Goal: Check status: Check status

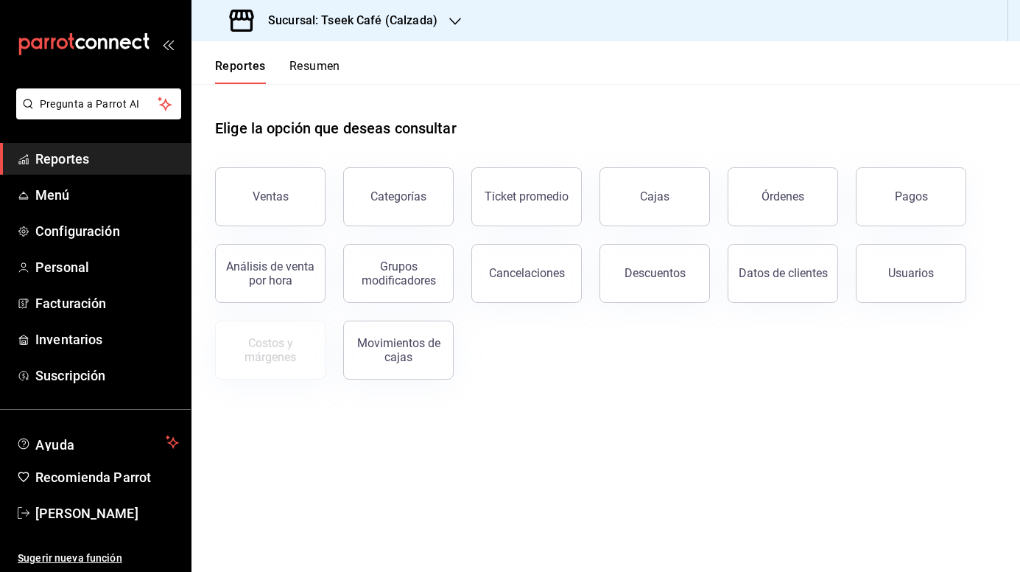
click at [307, 69] on button "Resumen" at bounding box center [314, 71] width 51 height 25
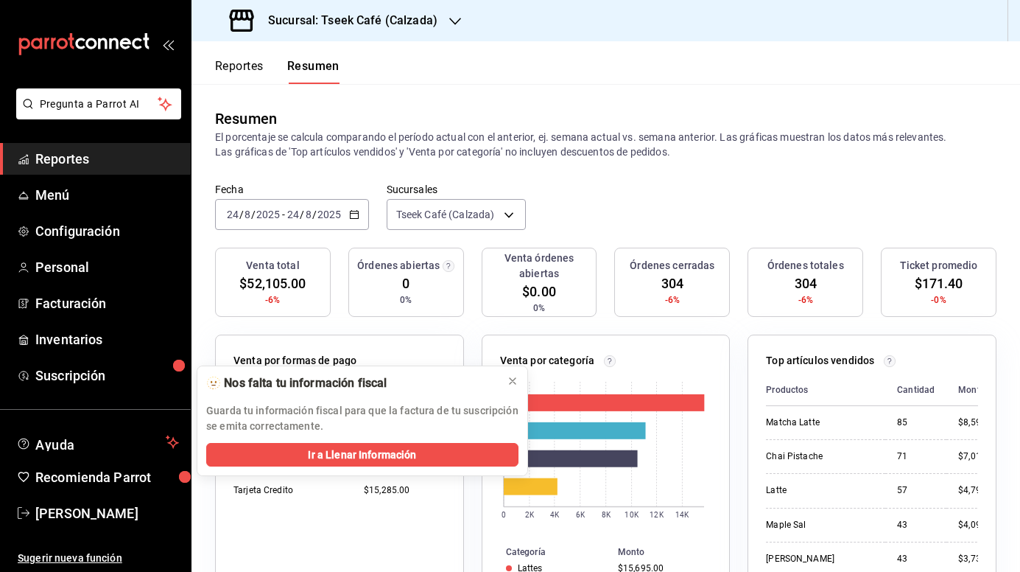
click at [374, 31] on div "Sucursal: Tseek Café (Calzada)" at bounding box center [335, 20] width 264 height 41
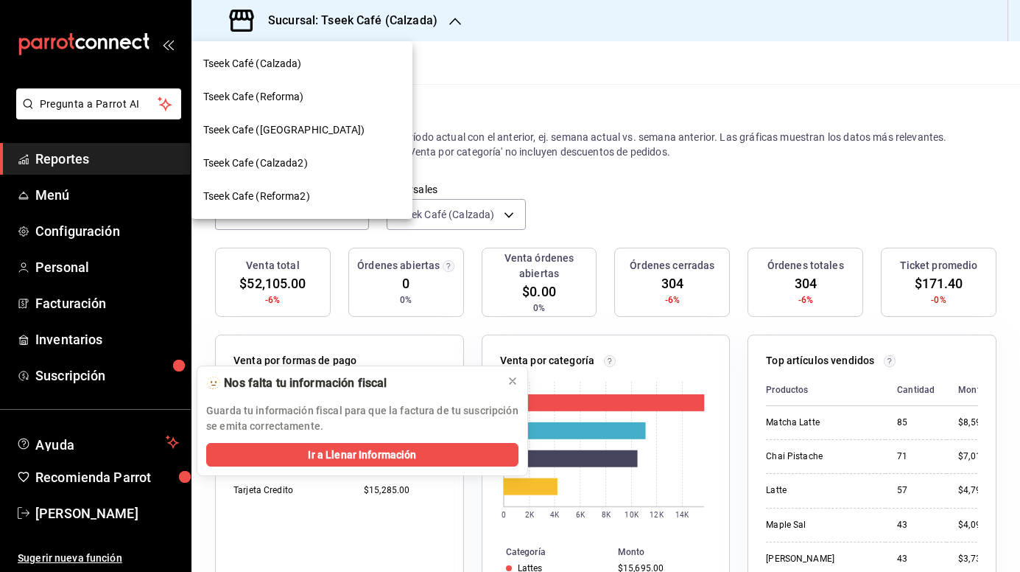
click at [334, 103] on div "Tseek Cafe (Reforma)" at bounding box center [301, 96] width 197 height 15
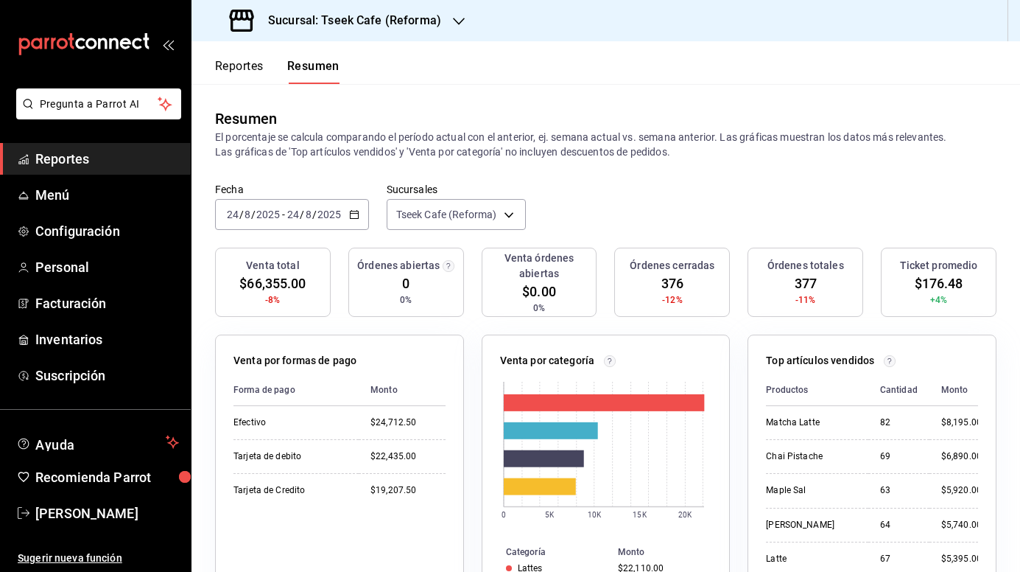
click at [373, 24] on h3 "Sucursal: Tseek Cafe (Reforma)" at bounding box center [348, 21] width 185 height 18
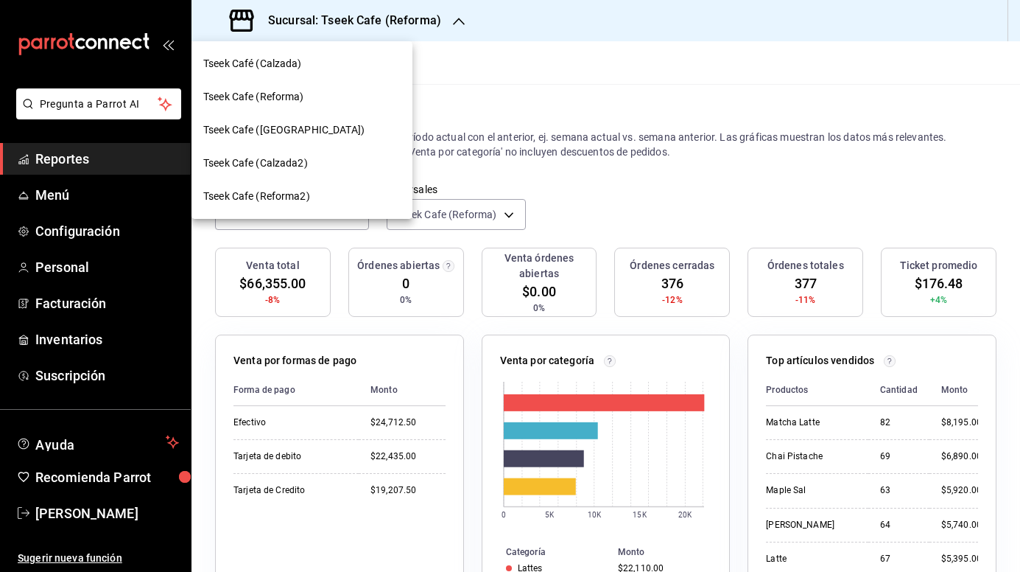
click at [318, 132] on div "Tseek Cafe ([GEOGRAPHIC_DATA])" at bounding box center [301, 129] width 197 height 15
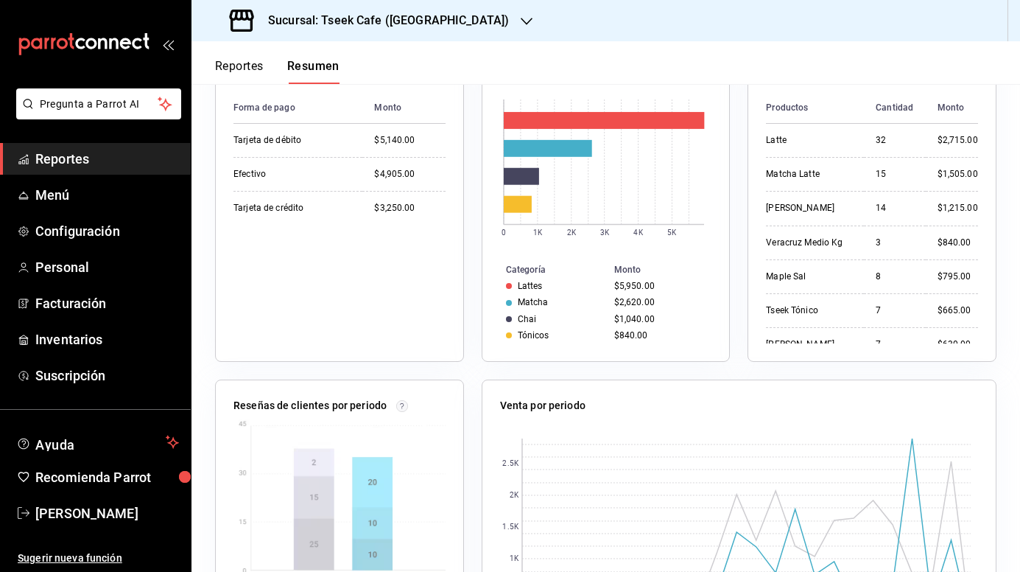
scroll to position [284, 0]
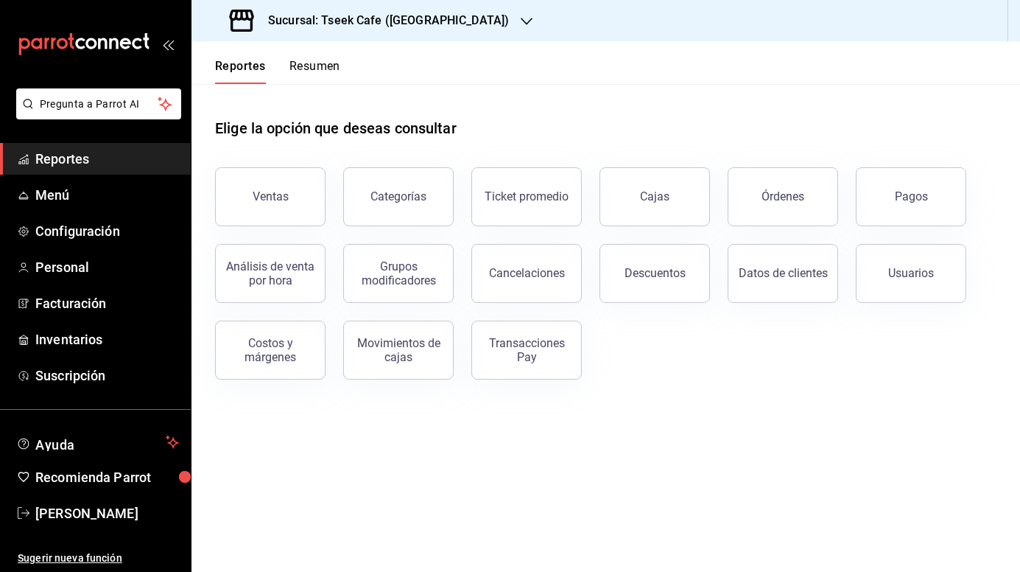
click at [418, 22] on h3 "Sucursal: Tseek Cafe ([GEOGRAPHIC_DATA])" at bounding box center [382, 21] width 253 height 18
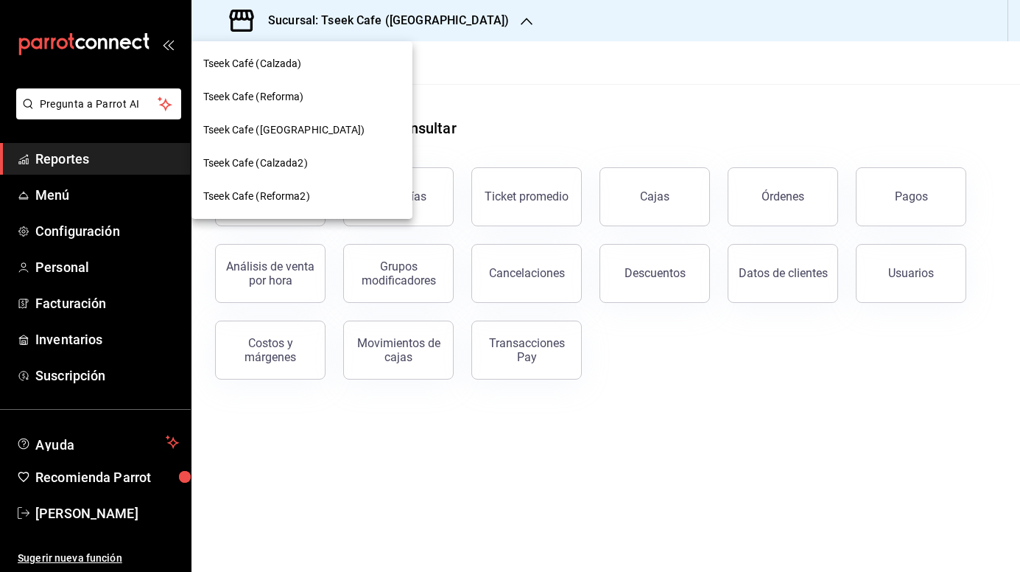
click at [534, 68] on div at bounding box center [510, 286] width 1020 height 572
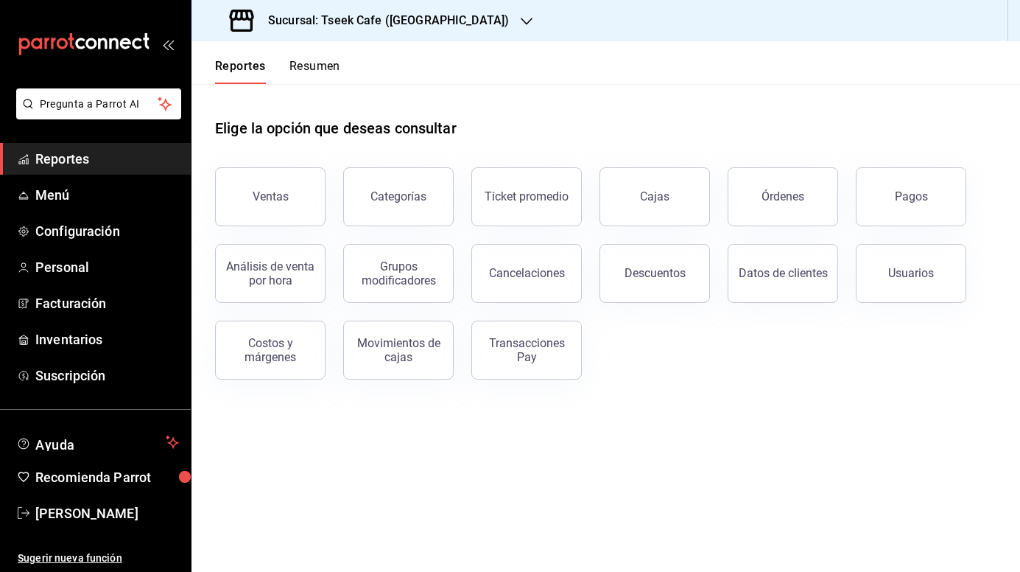
click at [299, 69] on button "Resumen" at bounding box center [314, 71] width 51 height 25
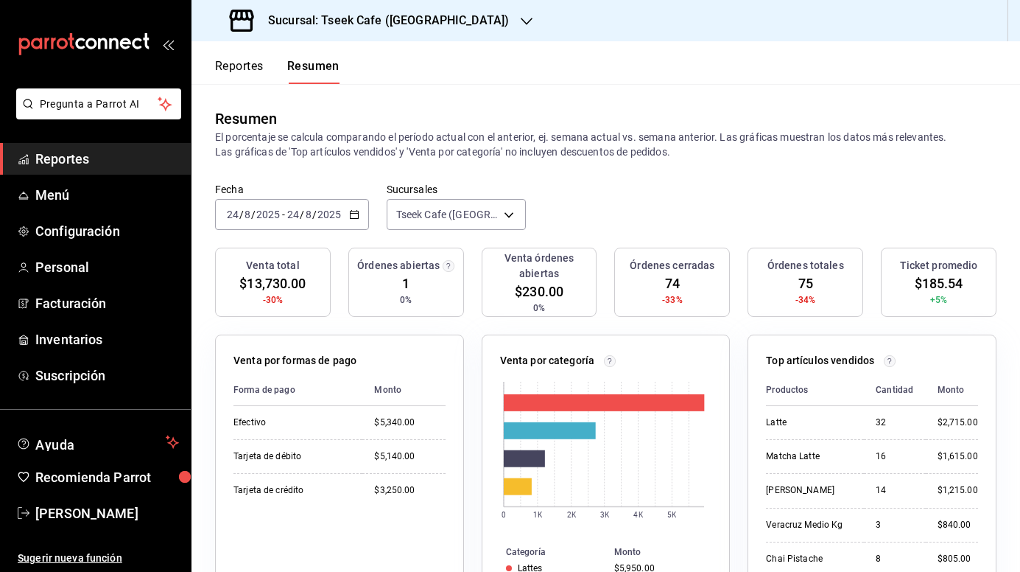
click at [365, 18] on h3 "Sucursal: Tseek Cafe ([GEOGRAPHIC_DATA])" at bounding box center [382, 21] width 253 height 18
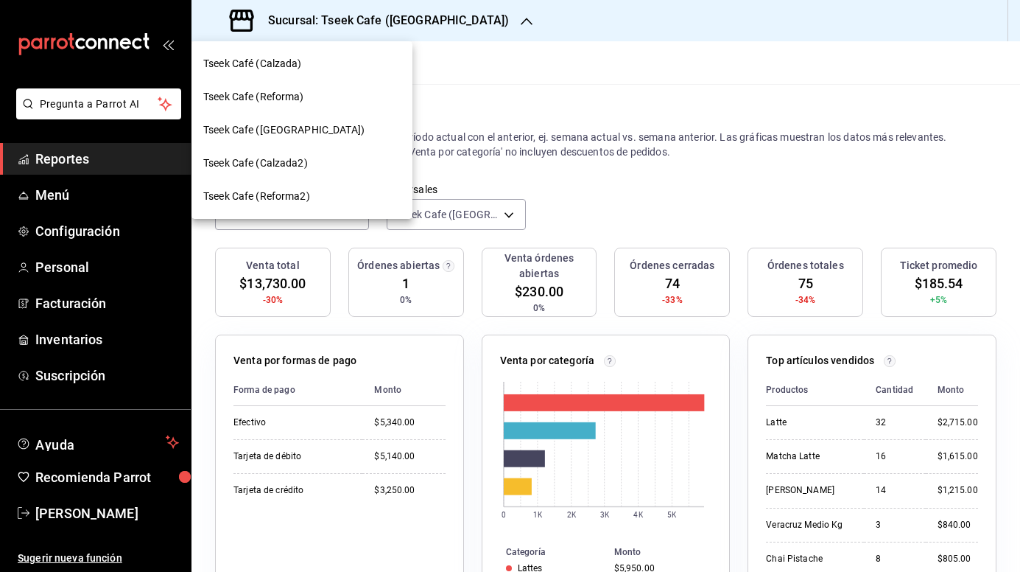
click at [317, 94] on div "Tseek Cafe (Reforma)" at bounding box center [301, 96] width 197 height 15
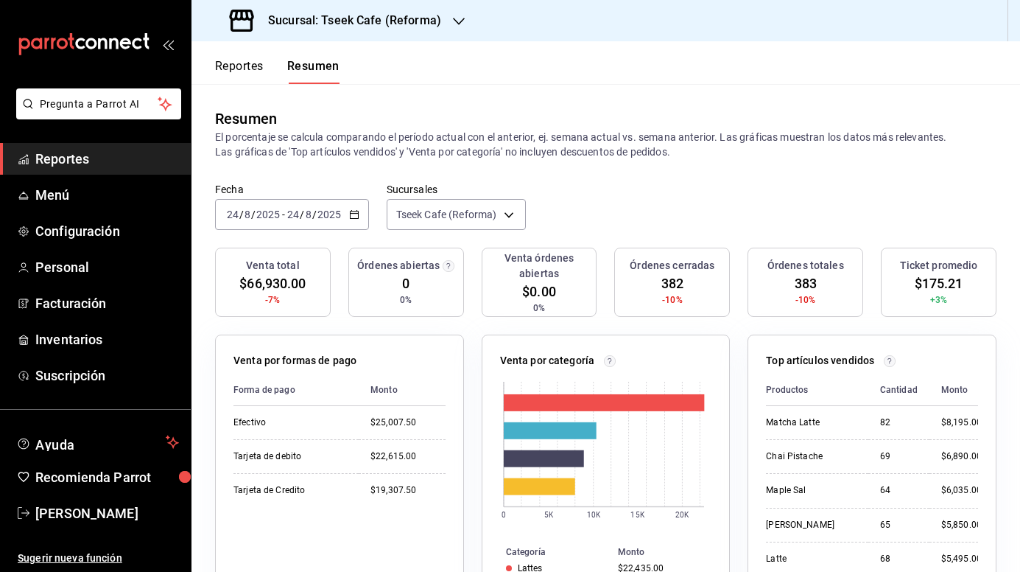
click at [340, 22] on h3 "Sucursal: Tseek Cafe (Reforma)" at bounding box center [348, 21] width 185 height 18
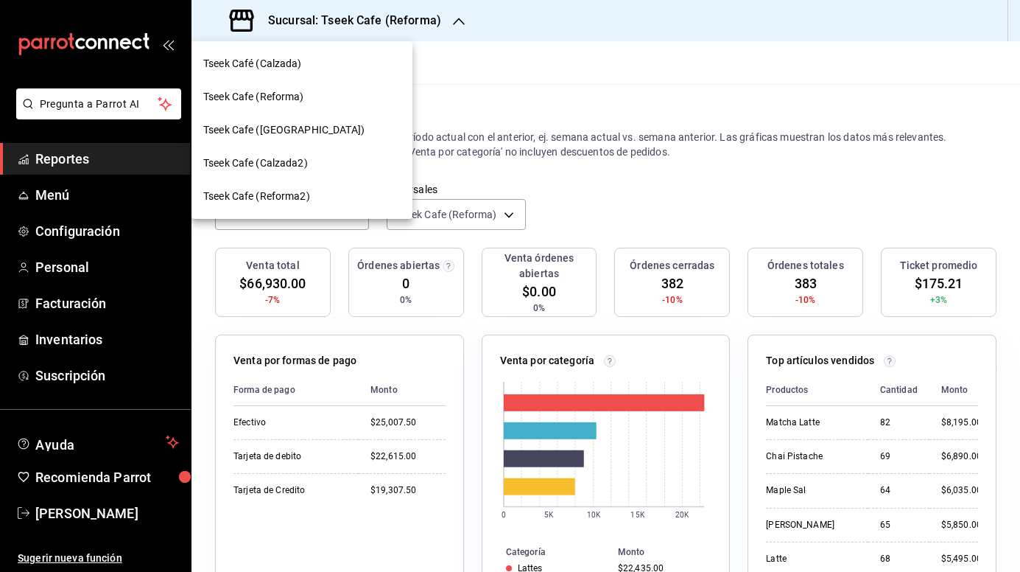
click at [336, 63] on div "Tseek Café (Calzada)" at bounding box center [301, 63] width 197 height 15
